Goal: Task Accomplishment & Management: Manage account settings

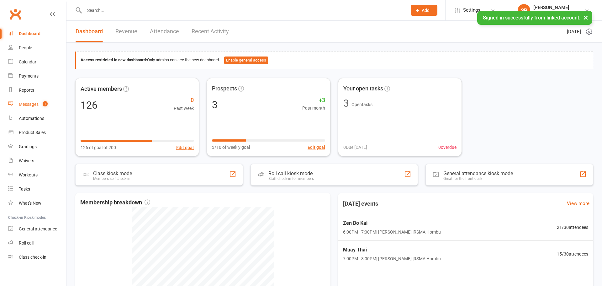
click at [34, 103] on div "Messages" at bounding box center [29, 104] width 20 height 5
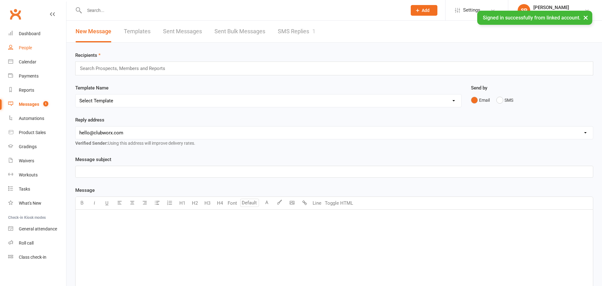
click at [24, 46] on div "People" at bounding box center [25, 47] width 13 height 5
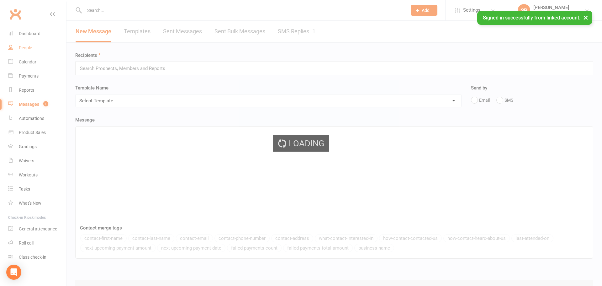
select select "100"
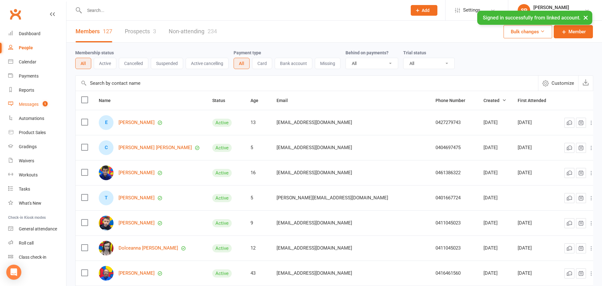
click at [29, 103] on div "Messages" at bounding box center [29, 104] width 20 height 5
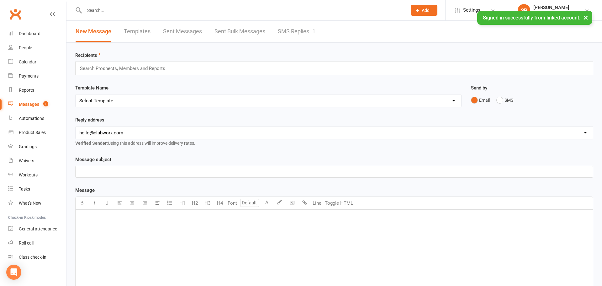
click at [297, 35] on link "SMS Replies 1" at bounding box center [297, 32] width 38 height 22
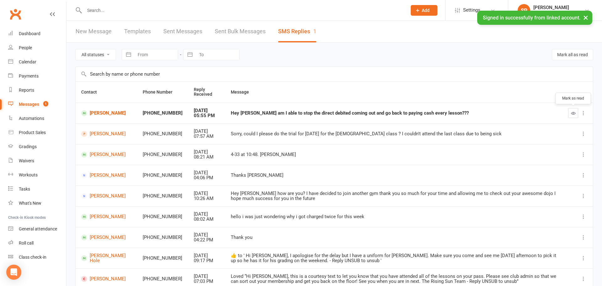
click at [573, 115] on icon "button" at bounding box center [573, 113] width 5 height 5
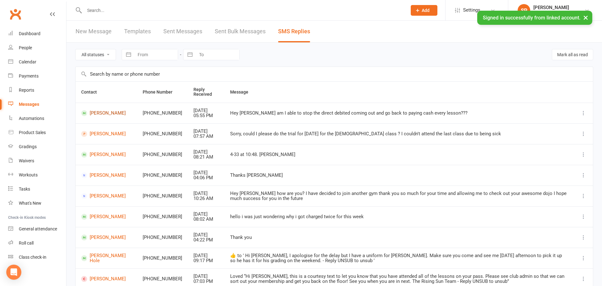
click at [104, 111] on link "[PERSON_NAME]" at bounding box center [106, 113] width 50 height 6
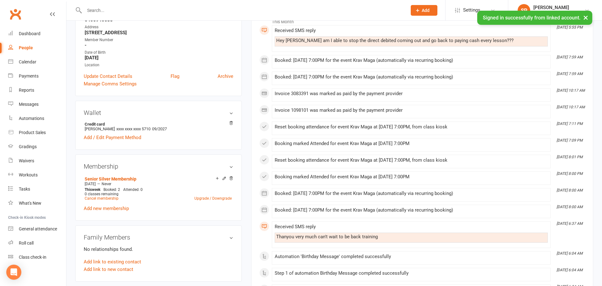
scroll to position [112, 0]
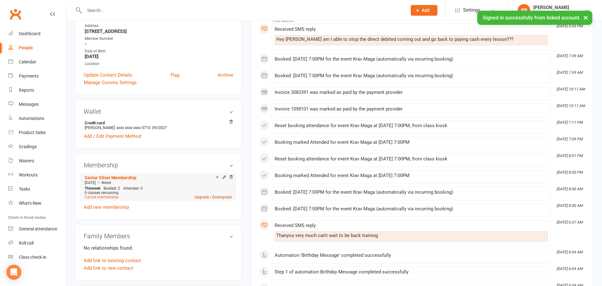
click at [221, 197] on link "Upgrade / Downgrade" at bounding box center [212, 197] width 37 height 4
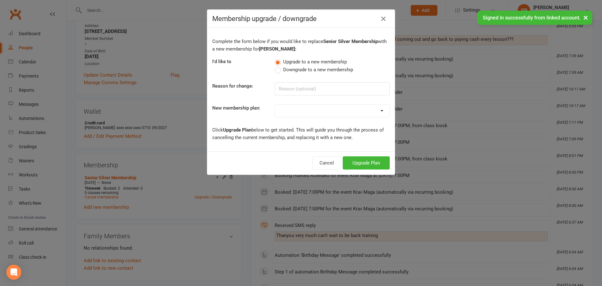
click at [306, 67] on span "Downgrade to a new membership" at bounding box center [318, 69] width 70 height 7
click at [279, 66] on input "Downgrade to a new membership" at bounding box center [277, 66] width 4 height 0
click at [317, 90] on input at bounding box center [332, 88] width 115 height 13
type input "Unable to attend as regularly"
click at [331, 107] on select "Junior Bronze Membership Junior Silver Membership Junior Gold Membership Junior…" at bounding box center [332, 110] width 114 height 13
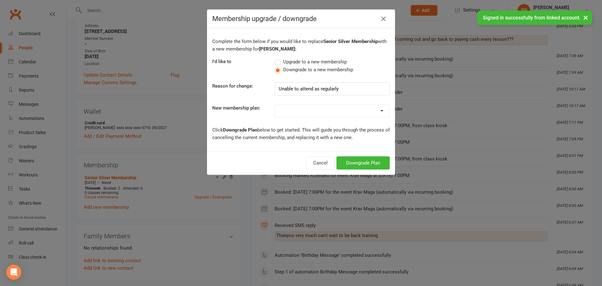
select select "11"
click at [275, 104] on select "Junior Bronze Membership Junior Silver Membership Junior Gold Membership Junior…" at bounding box center [332, 110] width 114 height 13
click at [371, 163] on button "Downgrade Plan" at bounding box center [362, 162] width 53 height 13
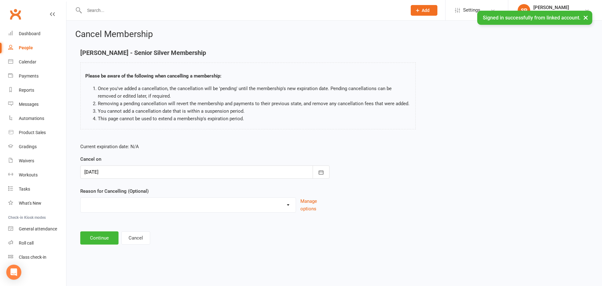
click at [201, 210] on div "Change of Lifestyle Change of Membership Change of Payment Day Holiday Injury L…" at bounding box center [188, 204] width 216 height 15
click at [199, 208] on select "Change of Lifestyle Change of Membership Change of Payment Day Holiday Injury L…" at bounding box center [188, 203] width 215 height 13
select select "0"
click at [81, 197] on select "Change of Lifestyle Change of Membership Change of Payment Day Holiday Injury L…" at bounding box center [188, 203] width 215 height 13
click at [98, 239] on button "Continue" at bounding box center [99, 237] width 38 height 13
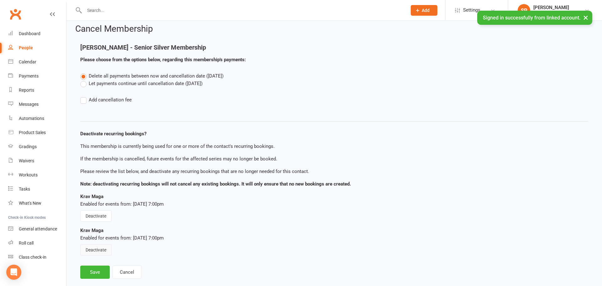
scroll to position [17, 0]
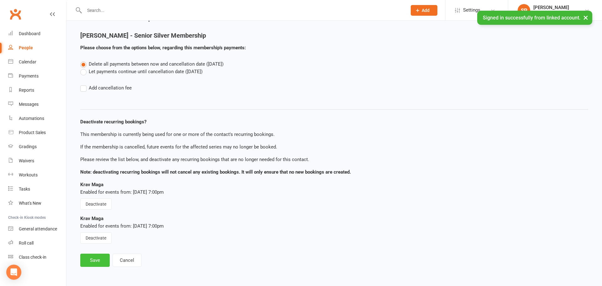
click at [94, 262] on button "Save" at bounding box center [94, 259] width 29 height 13
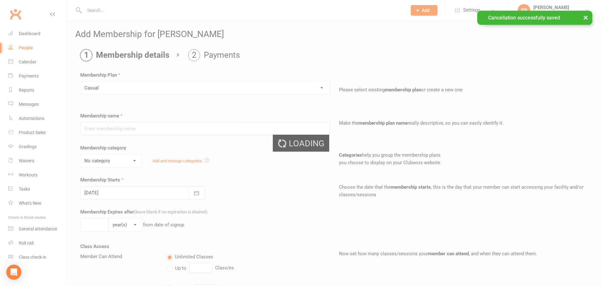
type input "Casual"
select select "1"
type input "0"
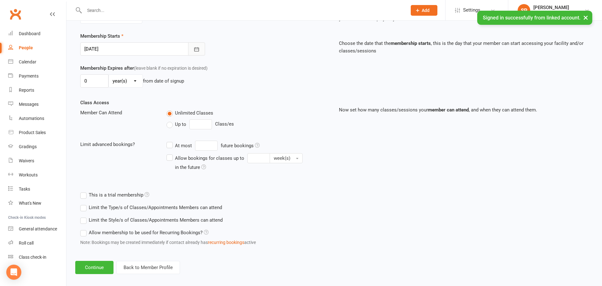
scroll to position [150, 0]
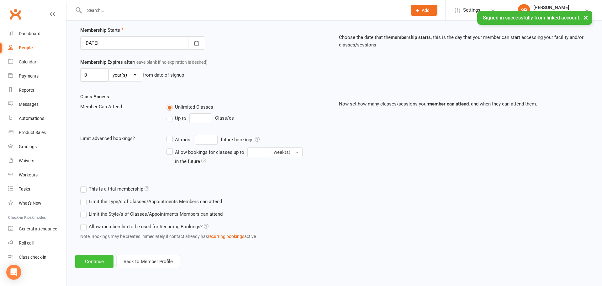
click at [107, 261] on button "Continue" at bounding box center [94, 261] width 38 height 13
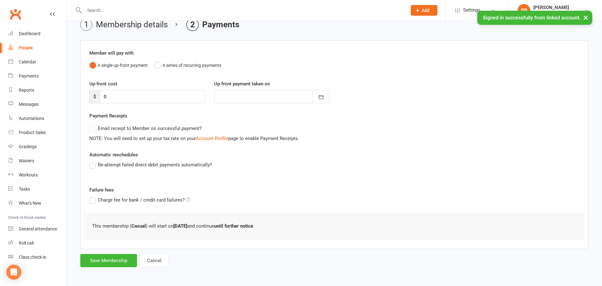
scroll to position [31, 0]
click at [121, 261] on button "Save Membership" at bounding box center [108, 259] width 57 height 13
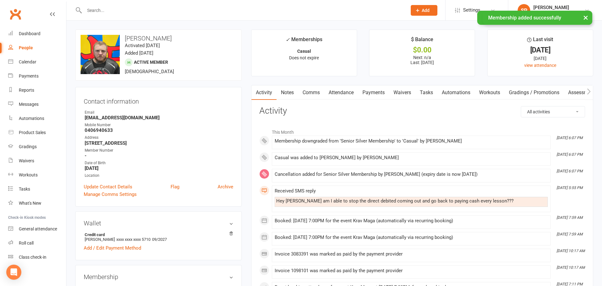
click at [318, 94] on link "Comms" at bounding box center [311, 92] width 26 height 14
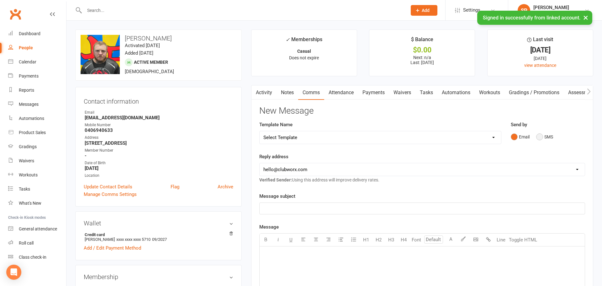
click at [541, 136] on button "SMS" at bounding box center [544, 137] width 17 height 12
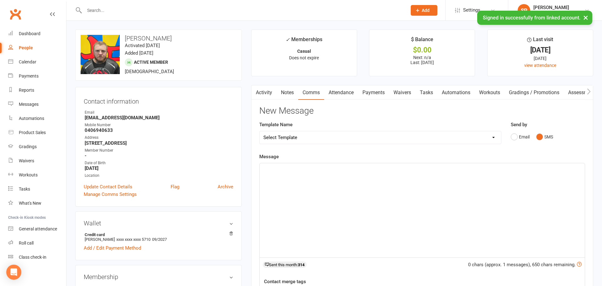
click at [332, 143] on select "Select Template [Email] 1 Month Absentee Follow Up Email (Automation) [SMS] 1 M…" at bounding box center [380, 137] width 241 height 13
click at [323, 202] on div "﻿" at bounding box center [422, 210] width 325 height 94
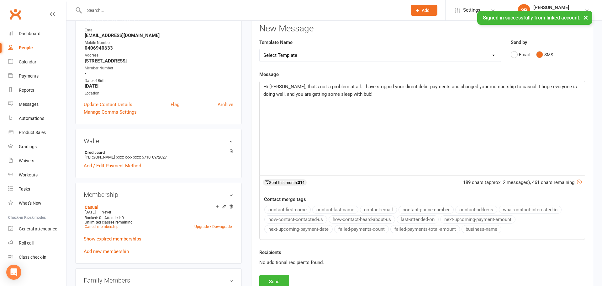
scroll to position [115, 0]
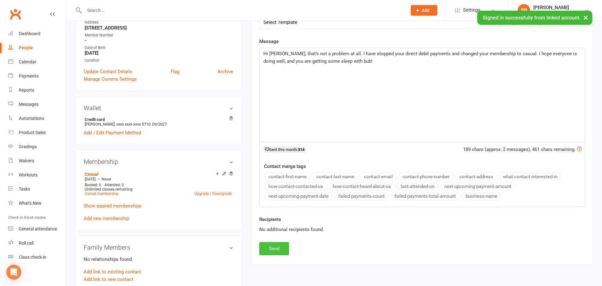
click at [277, 248] on button "Send" at bounding box center [274, 248] width 30 height 13
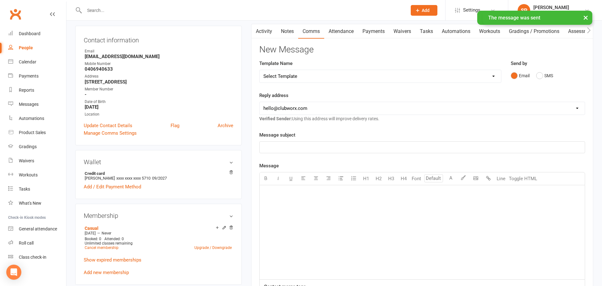
scroll to position [0, 0]
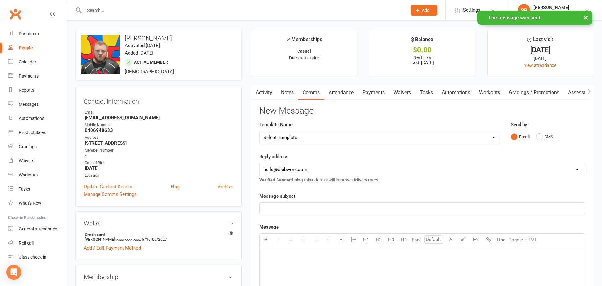
click at [16, 46] on link "People" at bounding box center [37, 48] width 58 height 14
select select "100"
